Goal: Connect with others: Connect with other users

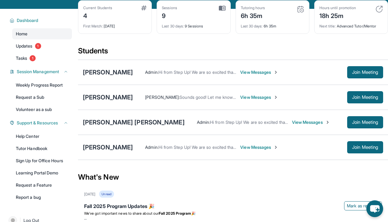
scroll to position [31, 0]
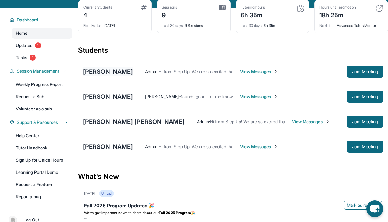
click at [105, 74] on div "[PERSON_NAME]" at bounding box center [108, 71] width 50 height 9
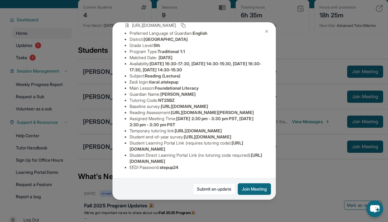
scroll to position [115, 1]
click at [269, 30] on button at bounding box center [267, 31] width 12 height 12
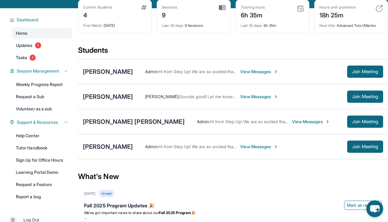
scroll to position [0, 0]
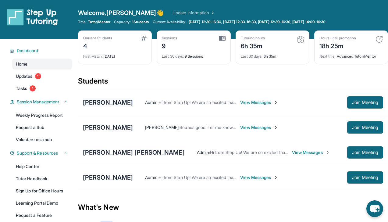
click at [95, 105] on div "[PERSON_NAME]" at bounding box center [108, 102] width 50 height 9
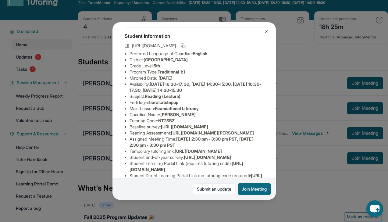
scroll to position [26, 1]
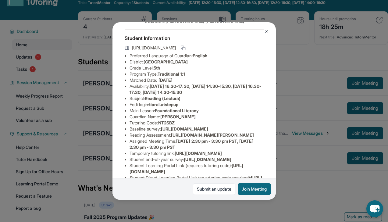
click at [265, 35] on button at bounding box center [267, 31] width 12 height 12
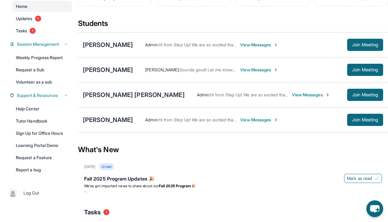
scroll to position [0, 0]
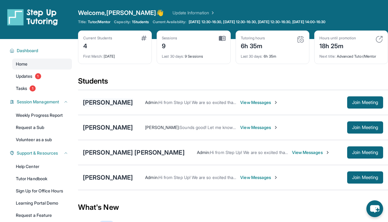
click at [92, 104] on div "[PERSON_NAME]" at bounding box center [108, 102] width 50 height 9
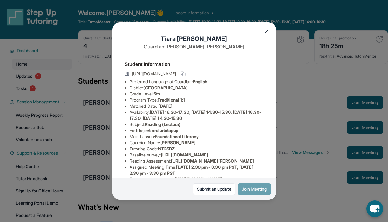
click at [248, 191] on button "Join Meeting" at bounding box center [254, 189] width 33 height 12
